Goal: Information Seeking & Learning: Find specific fact

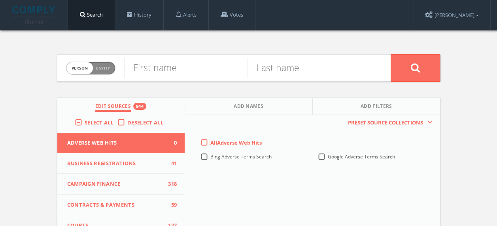
click at [104, 72] on span "Person Entity" at bounding box center [90, 68] width 49 height 12
checkbox input "true"
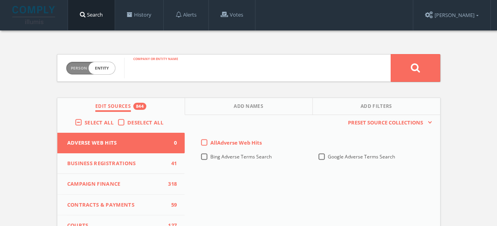
click at [171, 67] on input "text" at bounding box center [257, 68] width 266 height 21
type input "[PERSON_NAME] law"
click at [390, 54] on button at bounding box center [414, 68] width 49 height 28
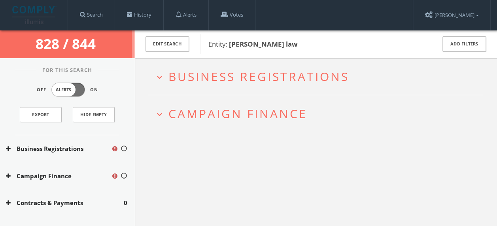
click at [271, 73] on span "Business Registrations" at bounding box center [258, 76] width 181 height 16
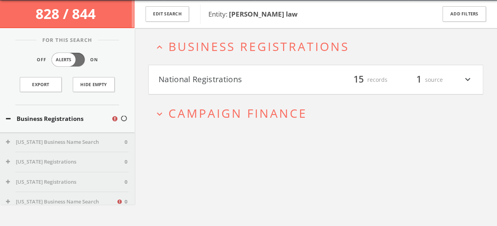
click at [308, 79] on button "National Registrations" at bounding box center [236, 79] width 157 height 13
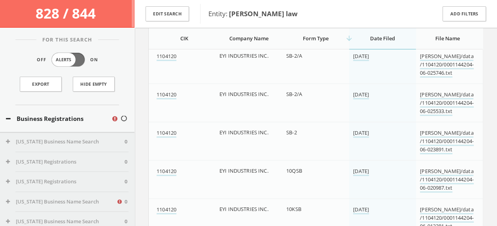
scroll to position [585, 0]
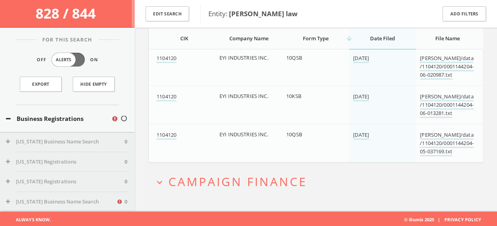
click at [241, 182] on span "Campaign Finance" at bounding box center [237, 181] width 139 height 16
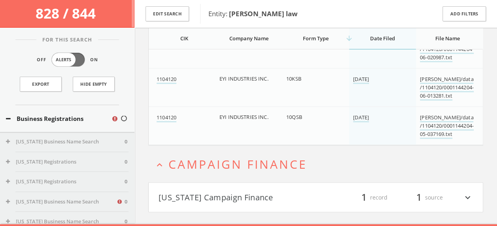
scroll to position [616, 0]
